Goal: Information Seeking & Learning: Compare options

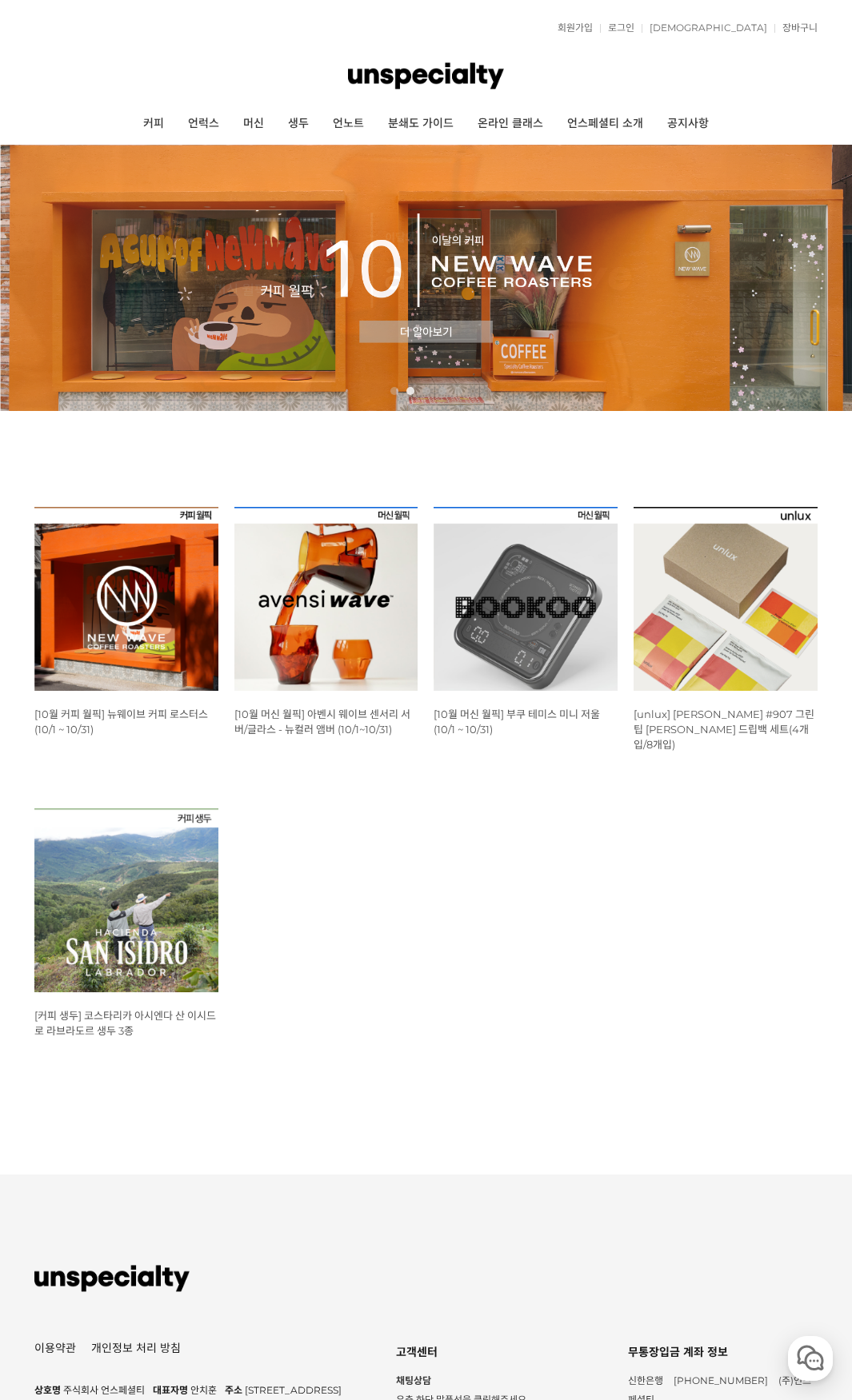
click at [159, 584] on img at bounding box center [126, 598] width 184 height 184
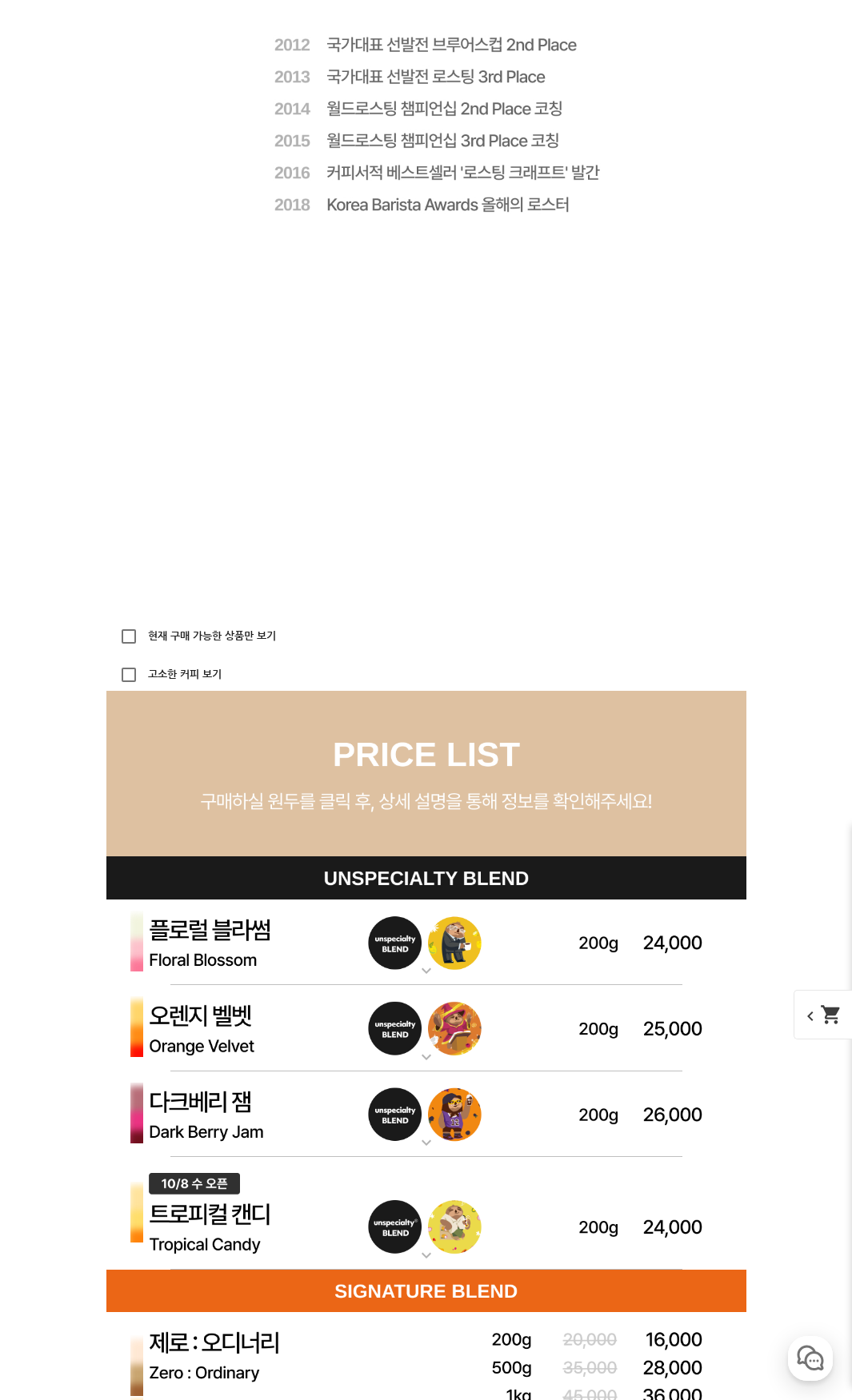
scroll to position [3996, 0]
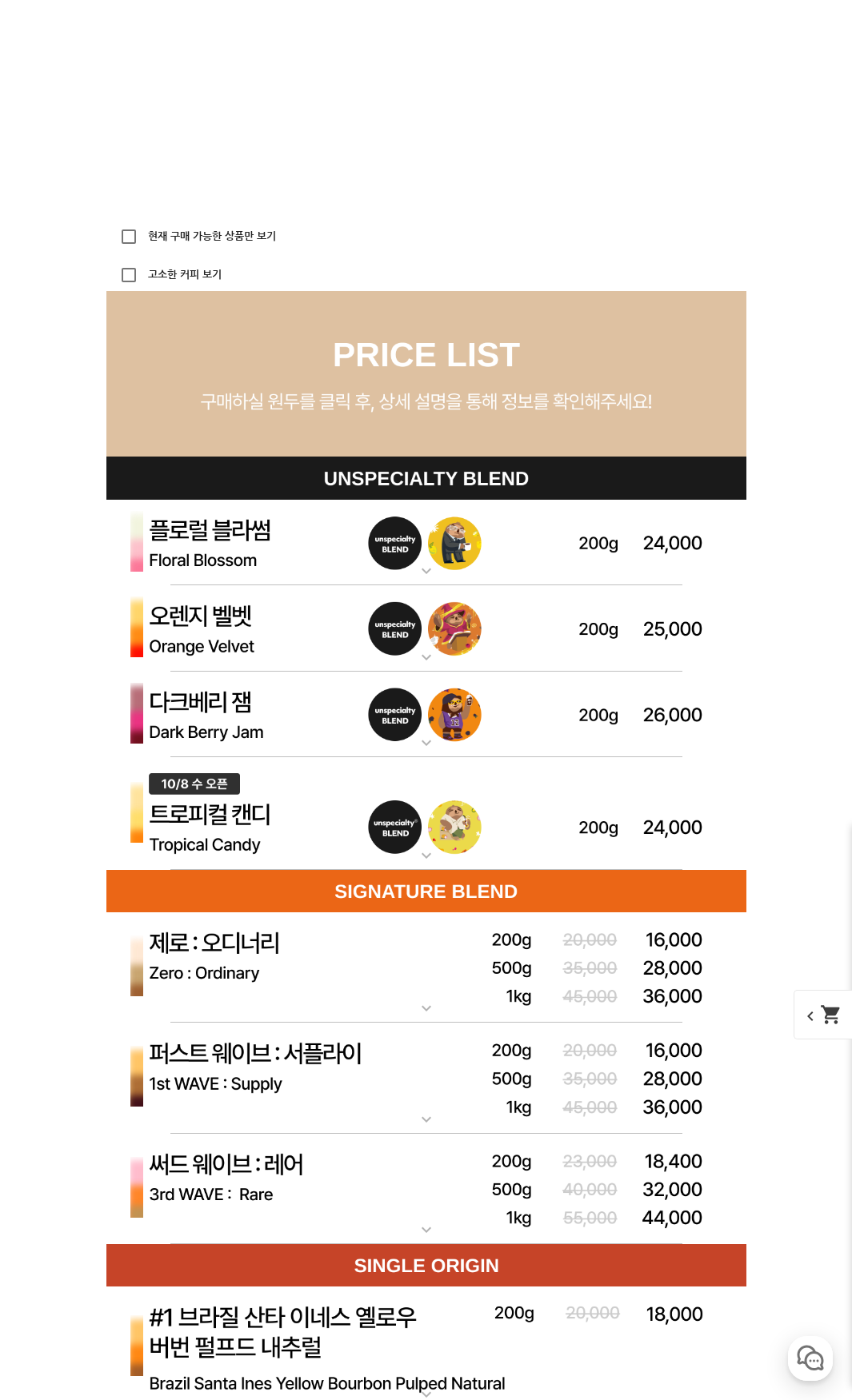
click at [614, 724] on img at bounding box center [426, 715] width 640 height 86
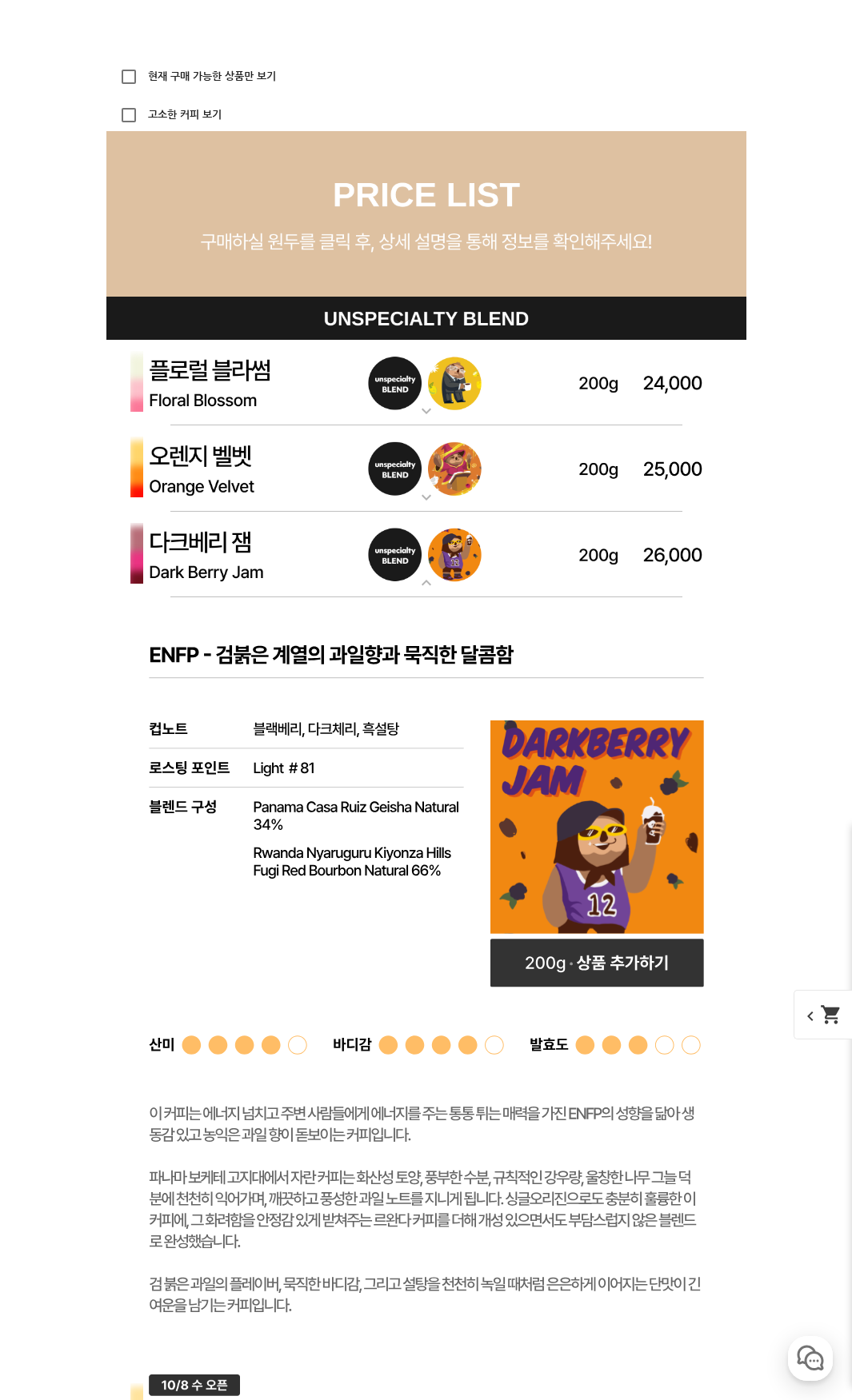
scroll to position [4236, 0]
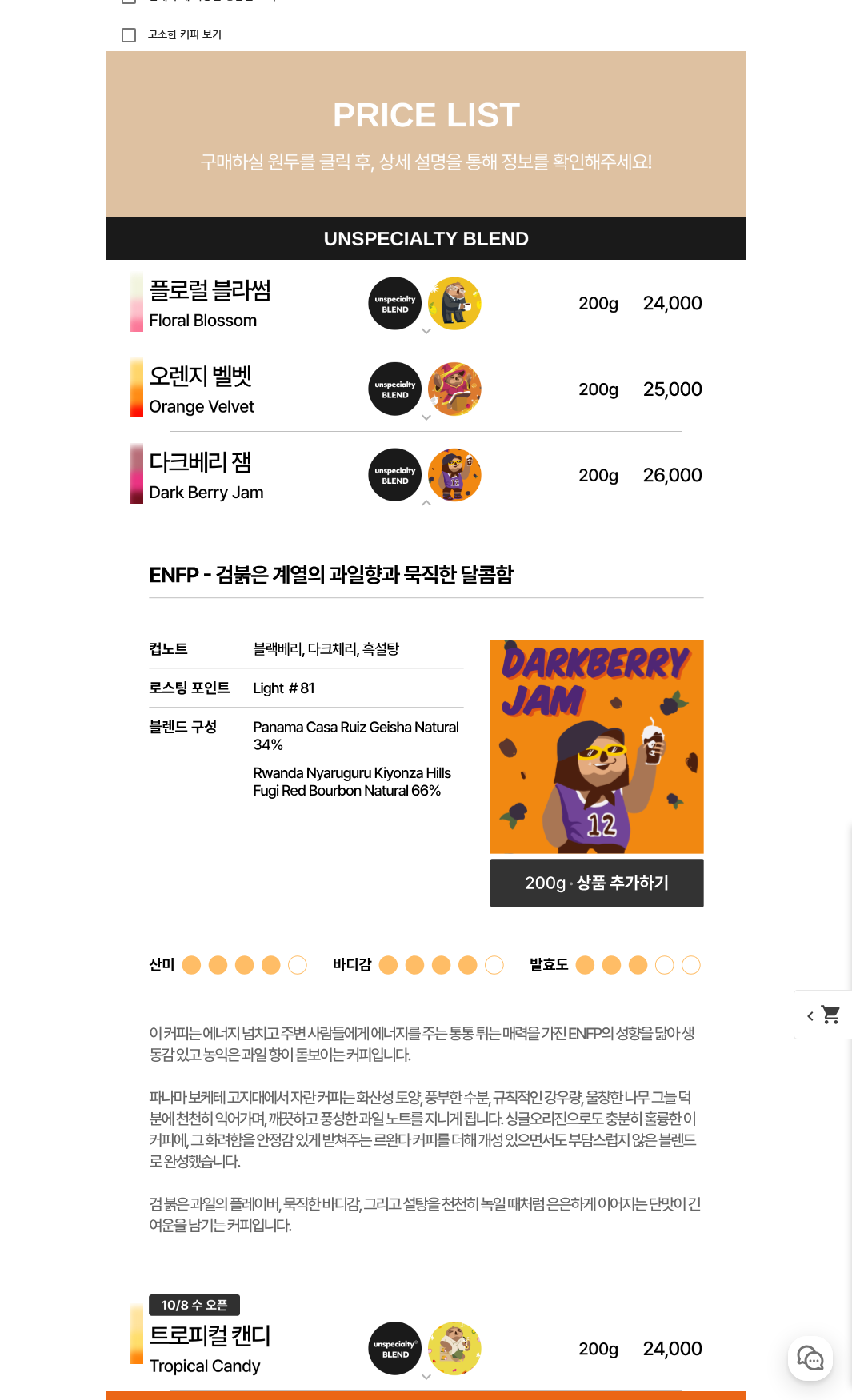
click at [469, 496] on img at bounding box center [426, 475] width 640 height 86
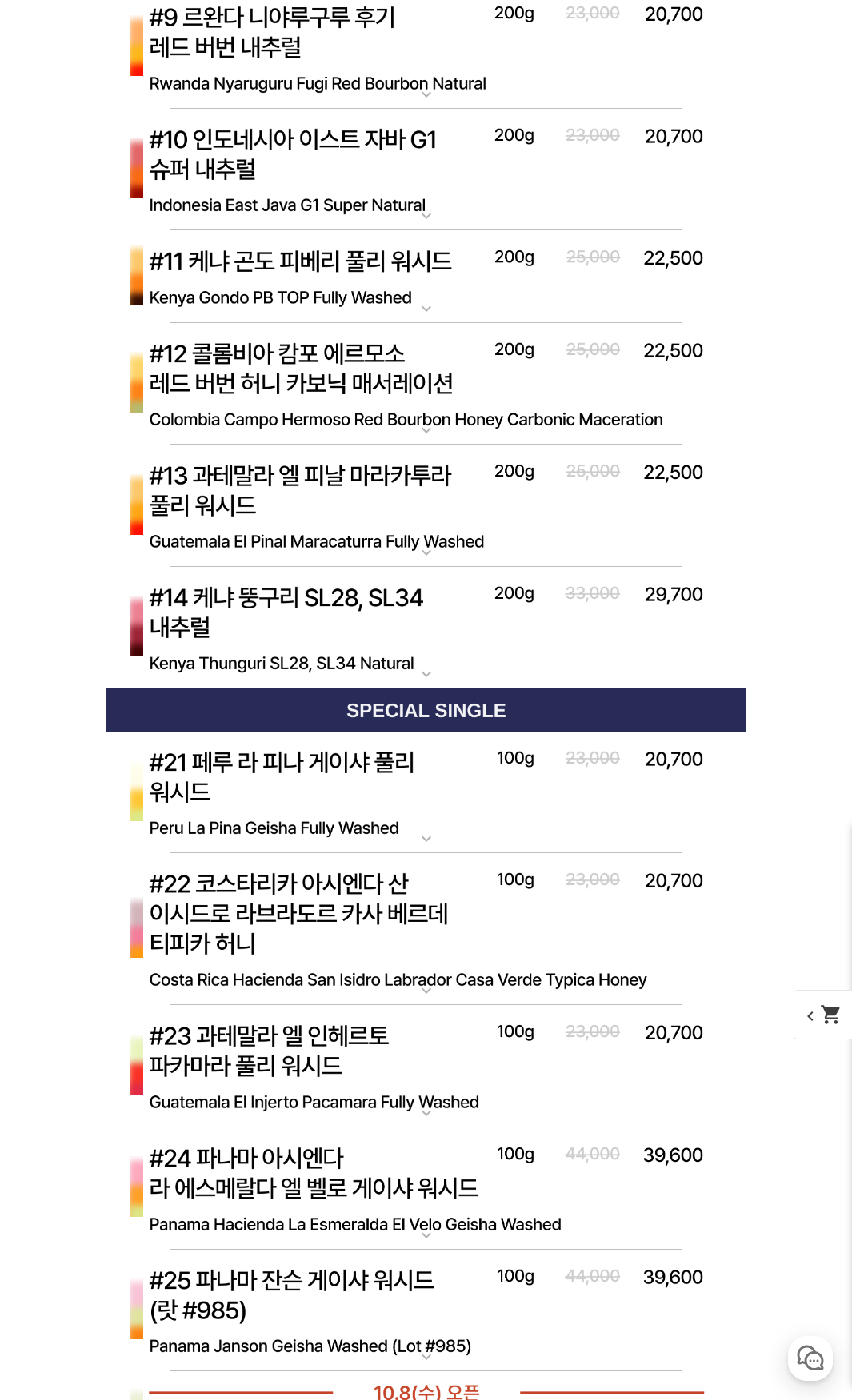
scroll to position [6075, 0]
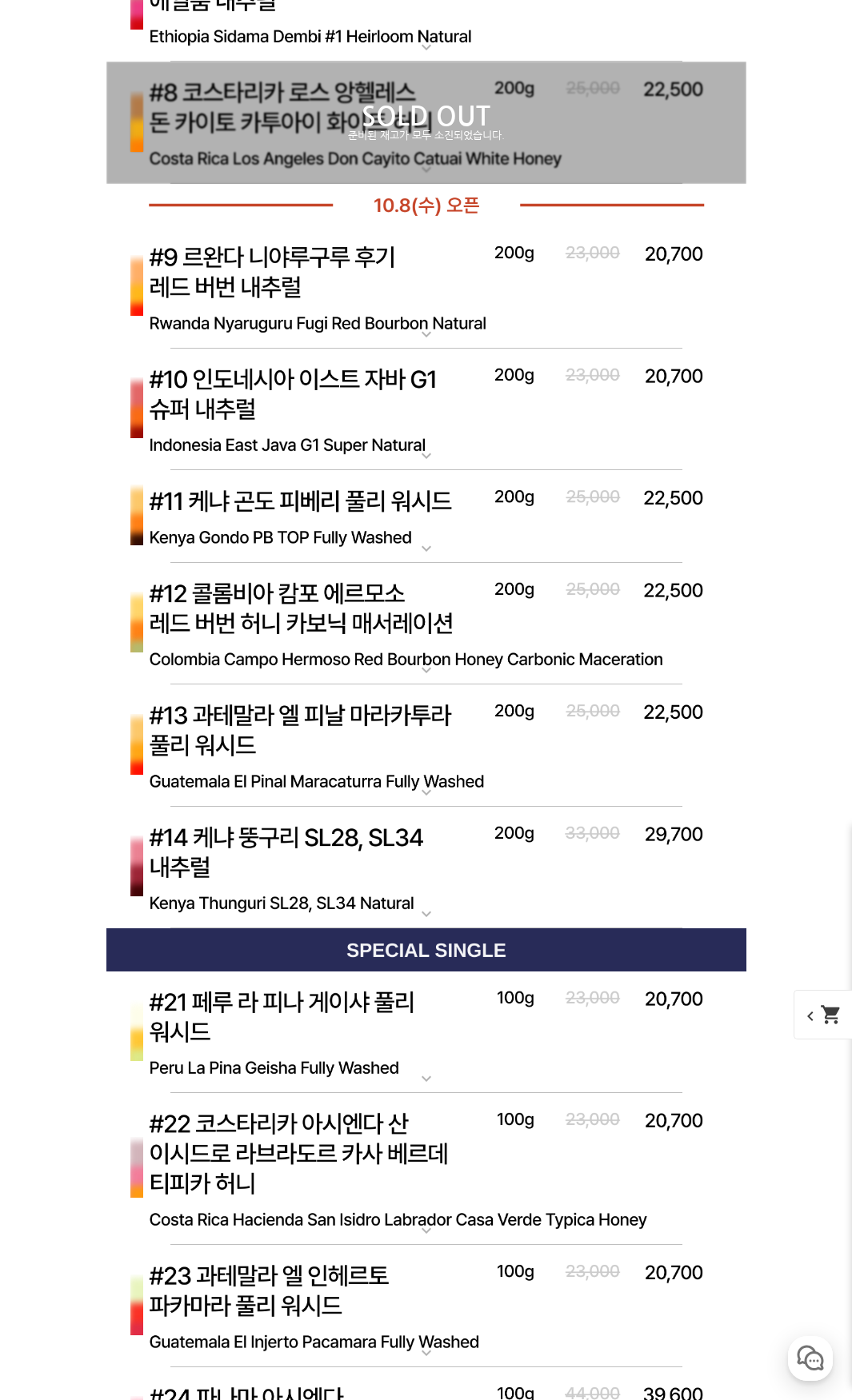
click at [442, 445] on img at bounding box center [426, 410] width 640 height 123
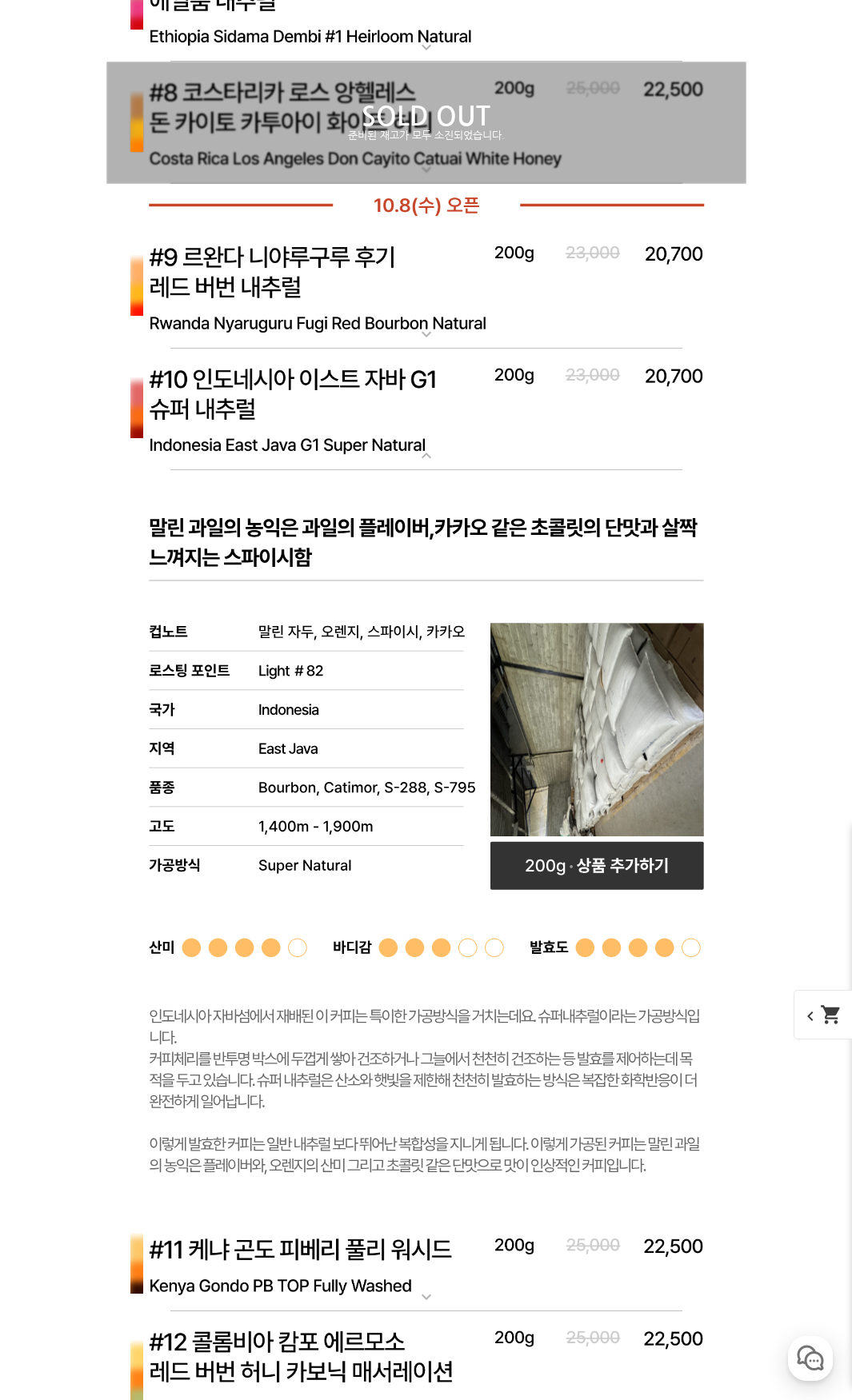
click at [437, 452] on mat-icon "expand_more" at bounding box center [426, 456] width 32 height 20
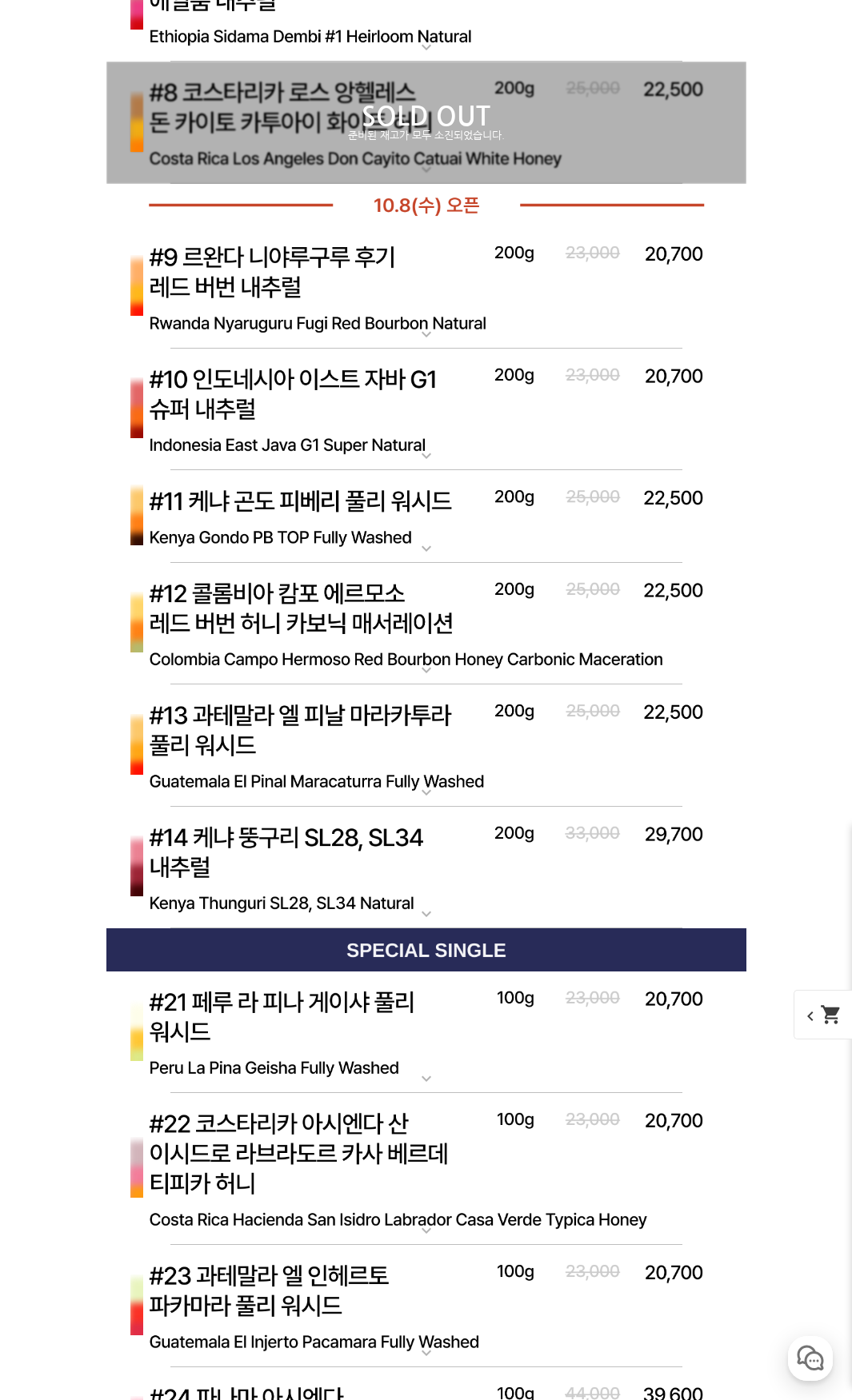
scroll to position [6555, 0]
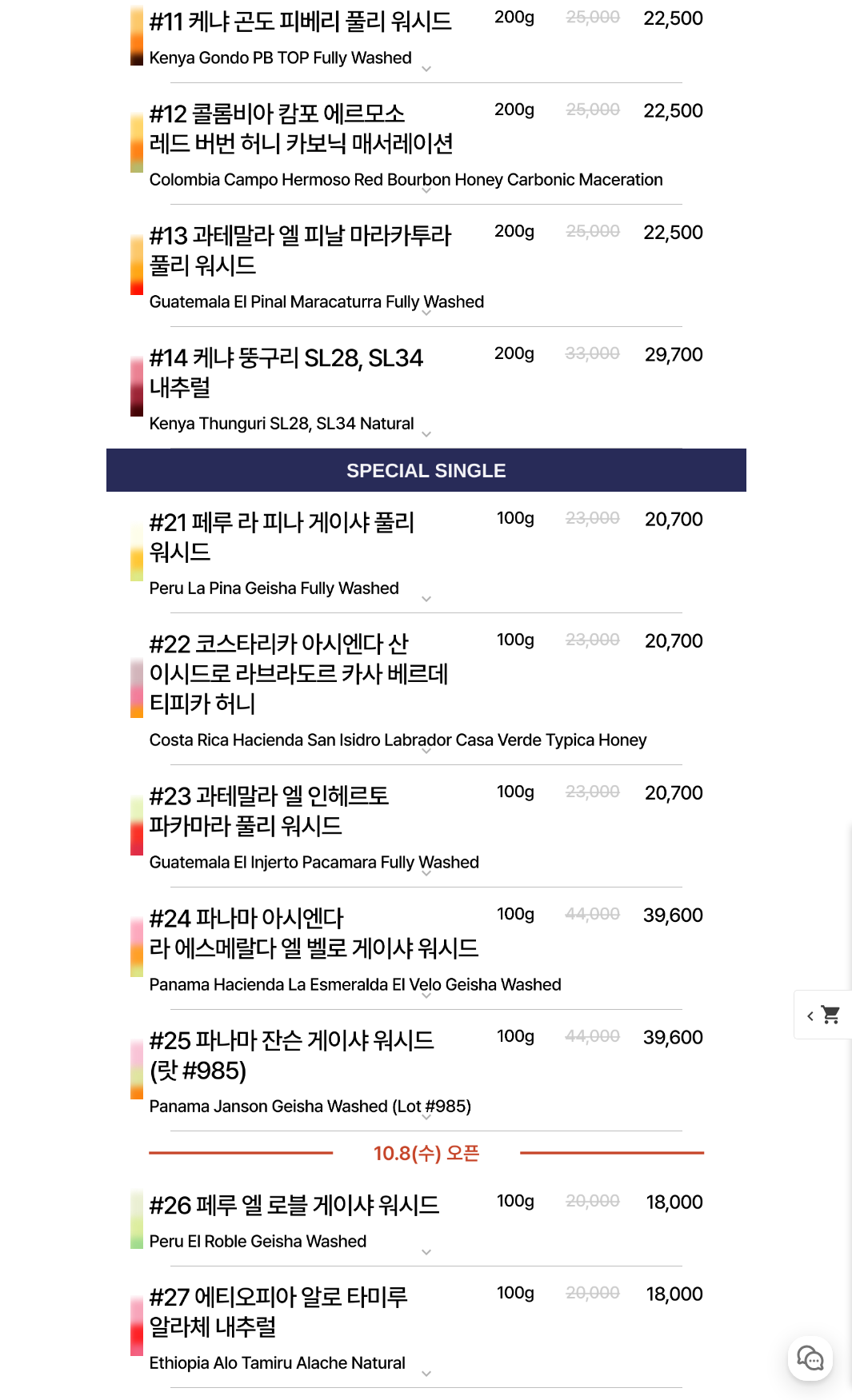
click at [442, 426] on img at bounding box center [426, 388] width 640 height 123
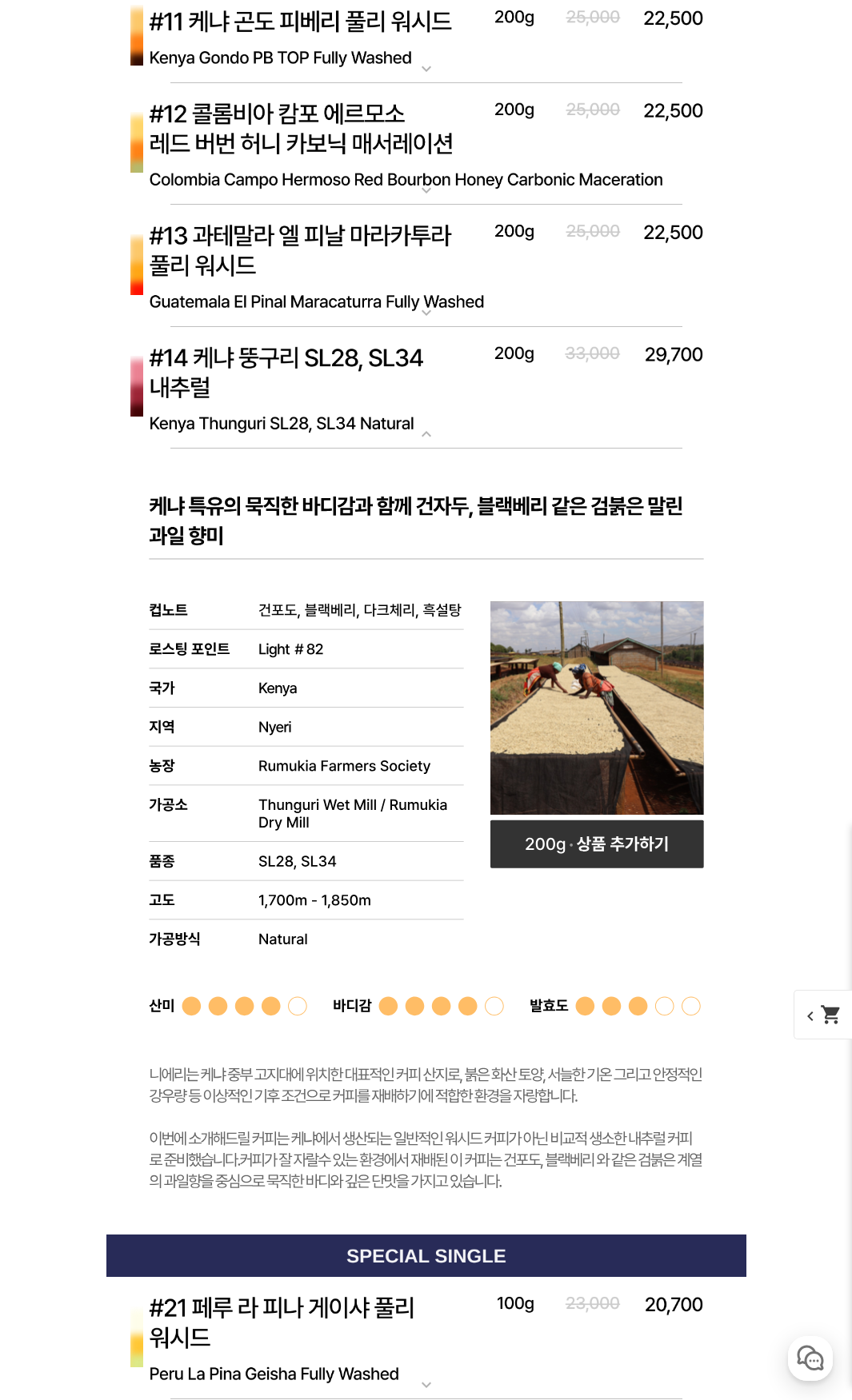
click at [440, 421] on img at bounding box center [426, 388] width 640 height 123
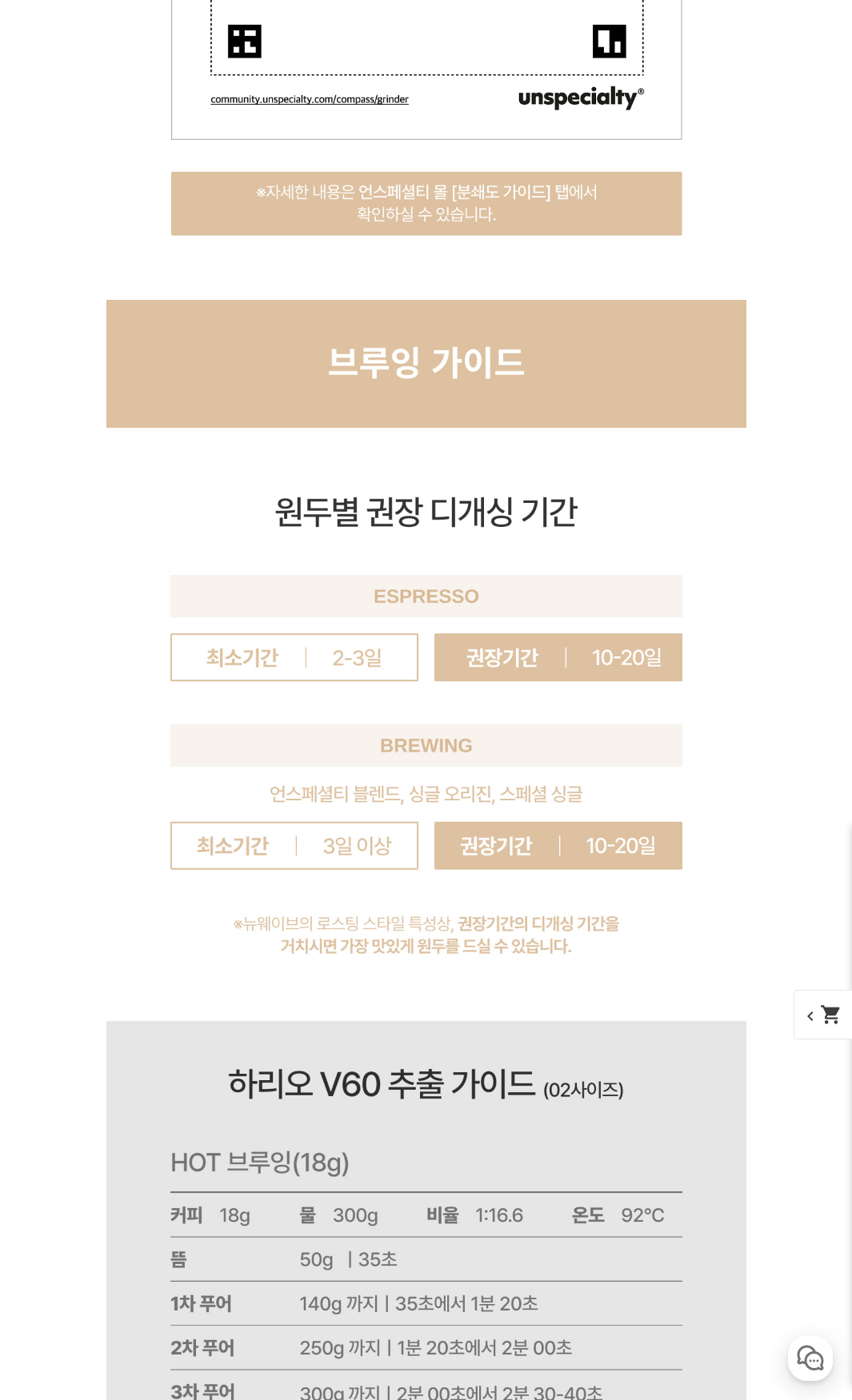
scroll to position [17826, 0]
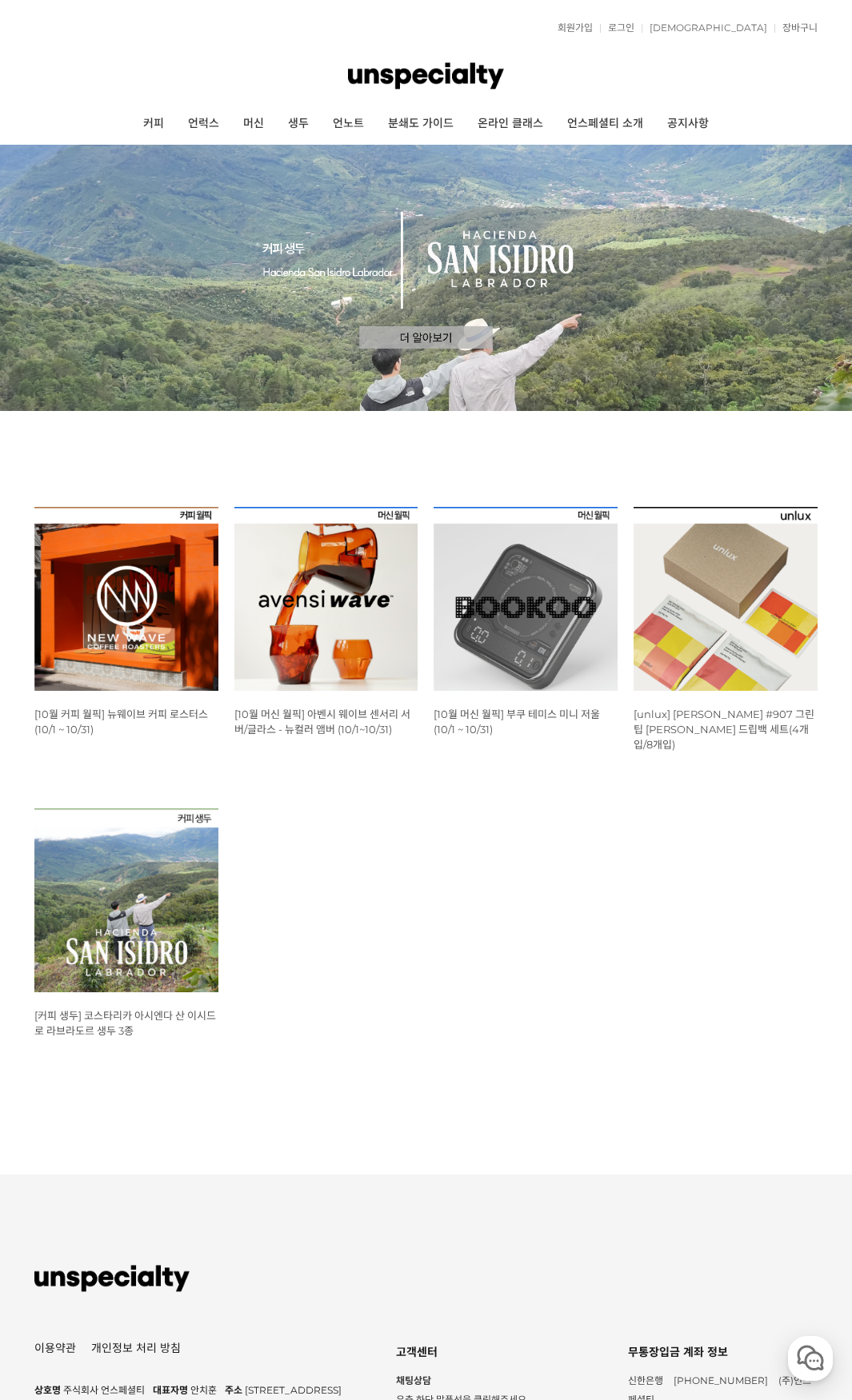
click at [357, 656] on img at bounding box center [326, 598] width 184 height 184
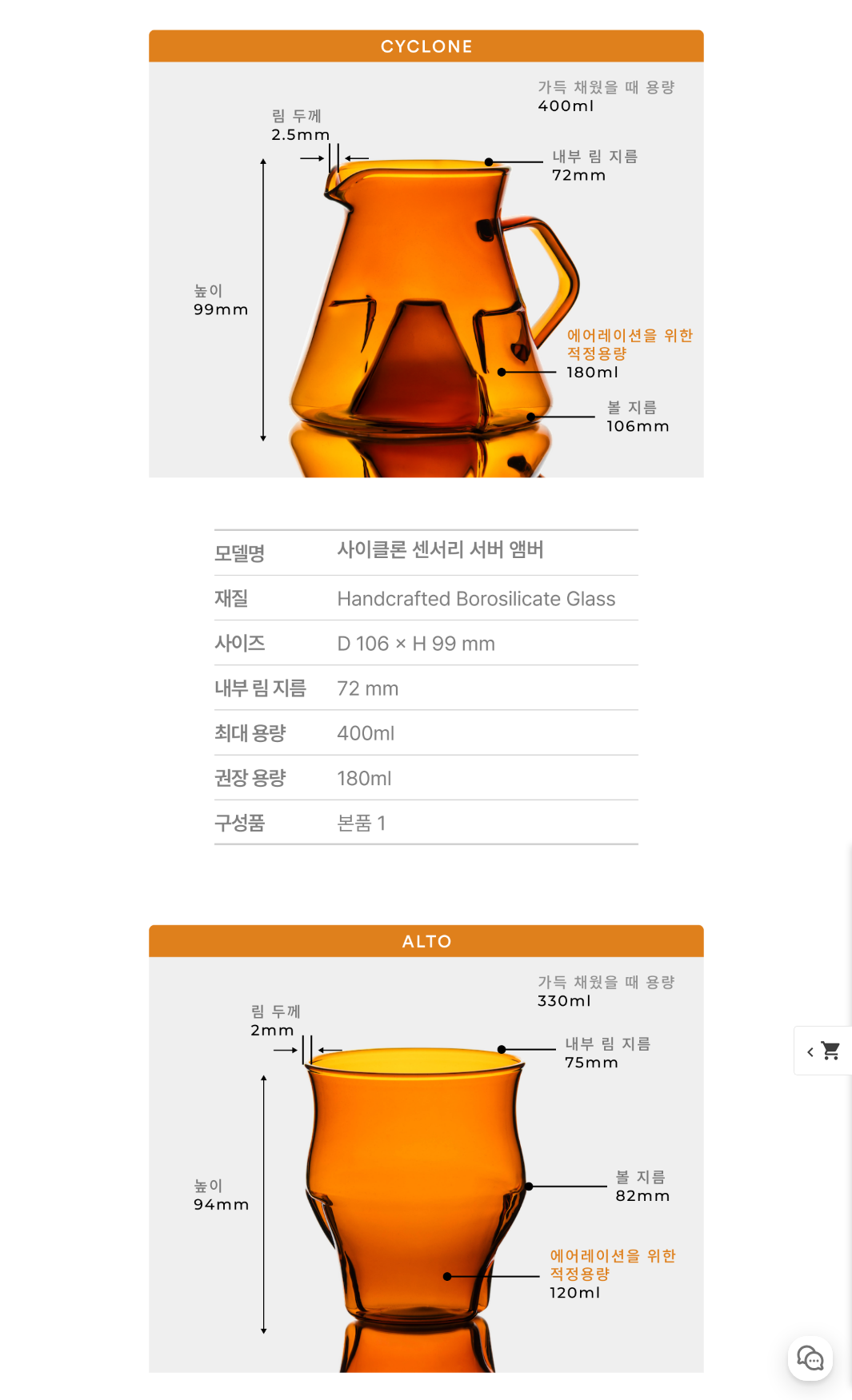
scroll to position [11587, 0]
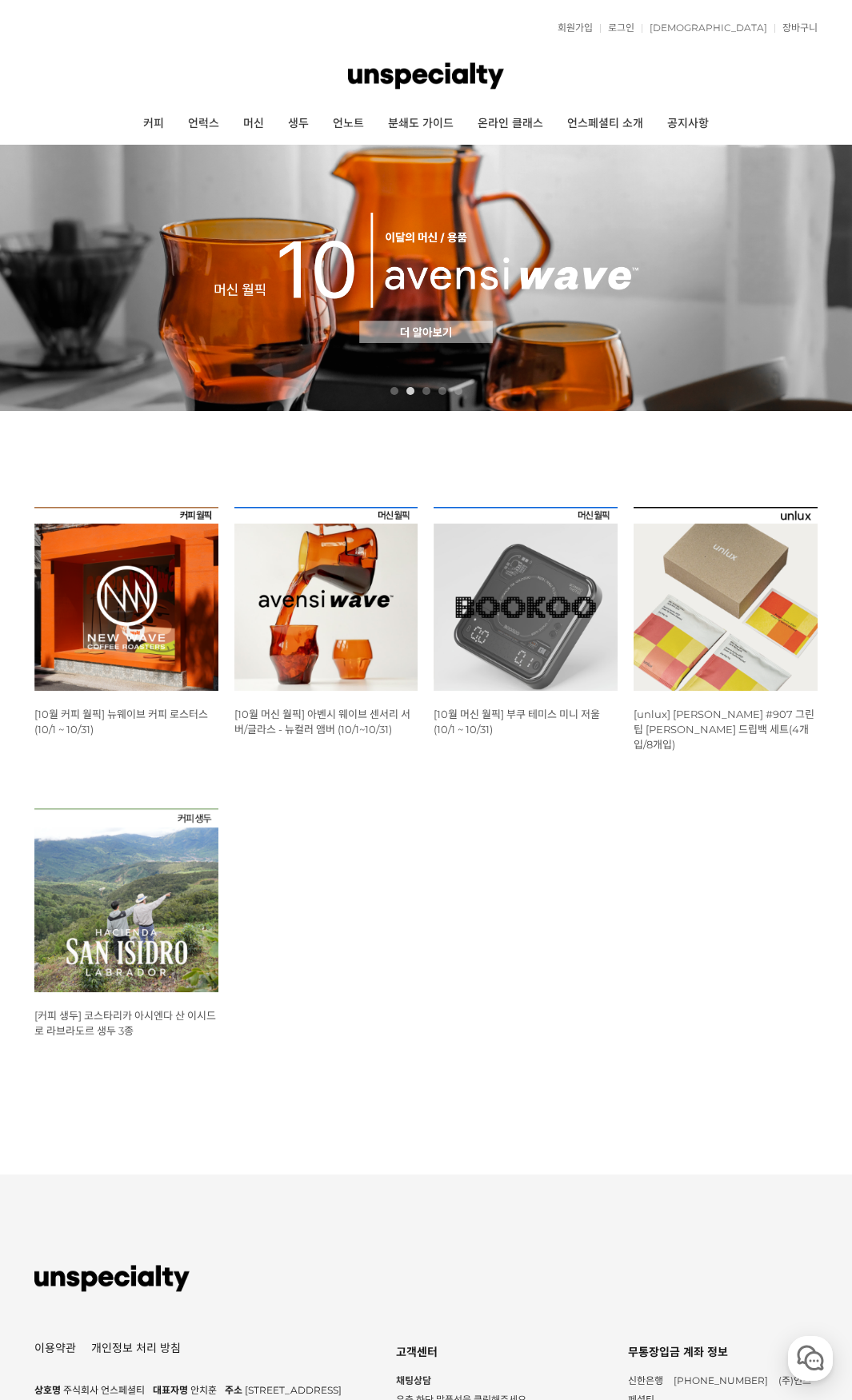
click at [518, 585] on img at bounding box center [525, 598] width 184 height 184
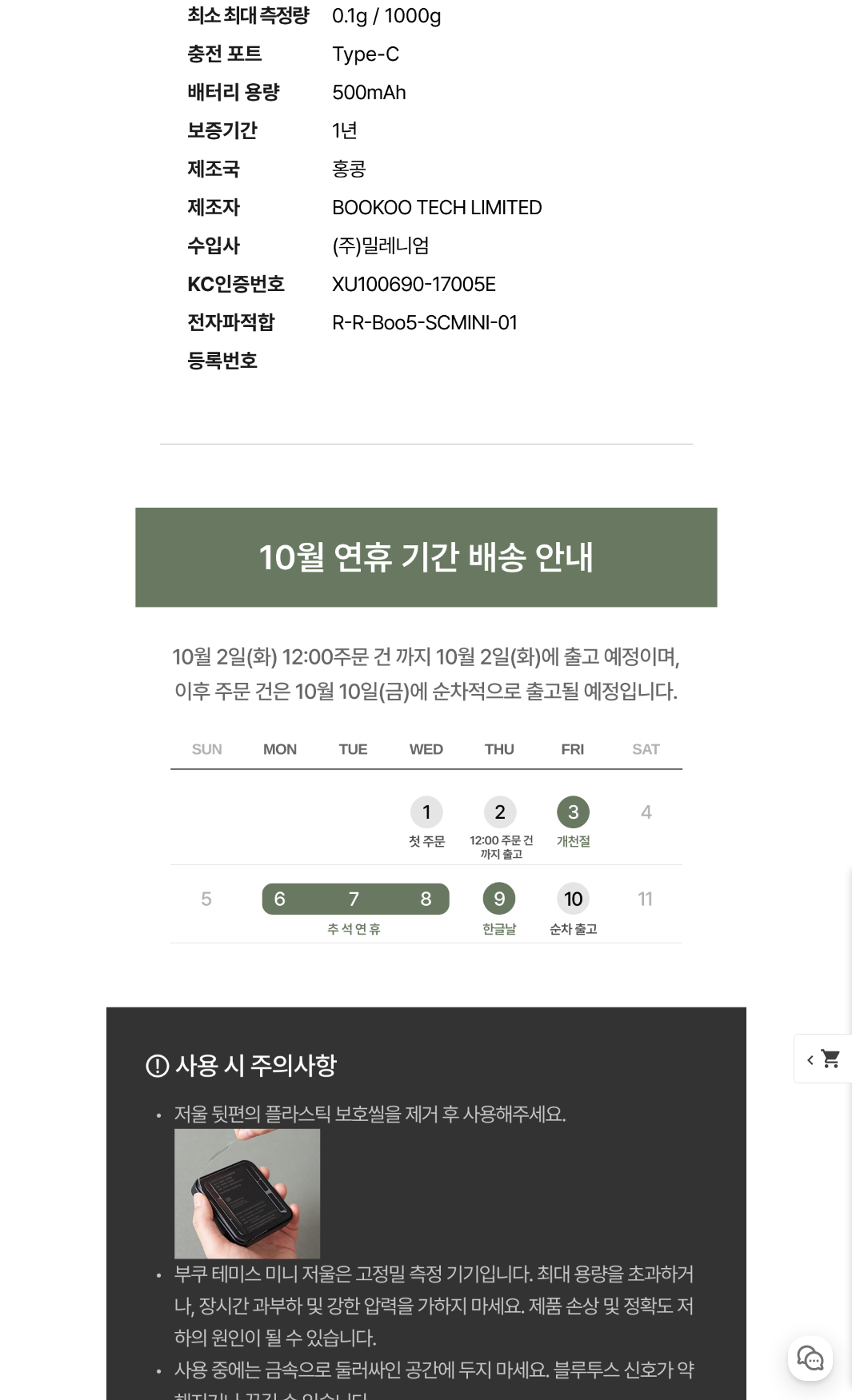
scroll to position [12569, 0]
